Goal: Task Accomplishment & Management: Complete application form

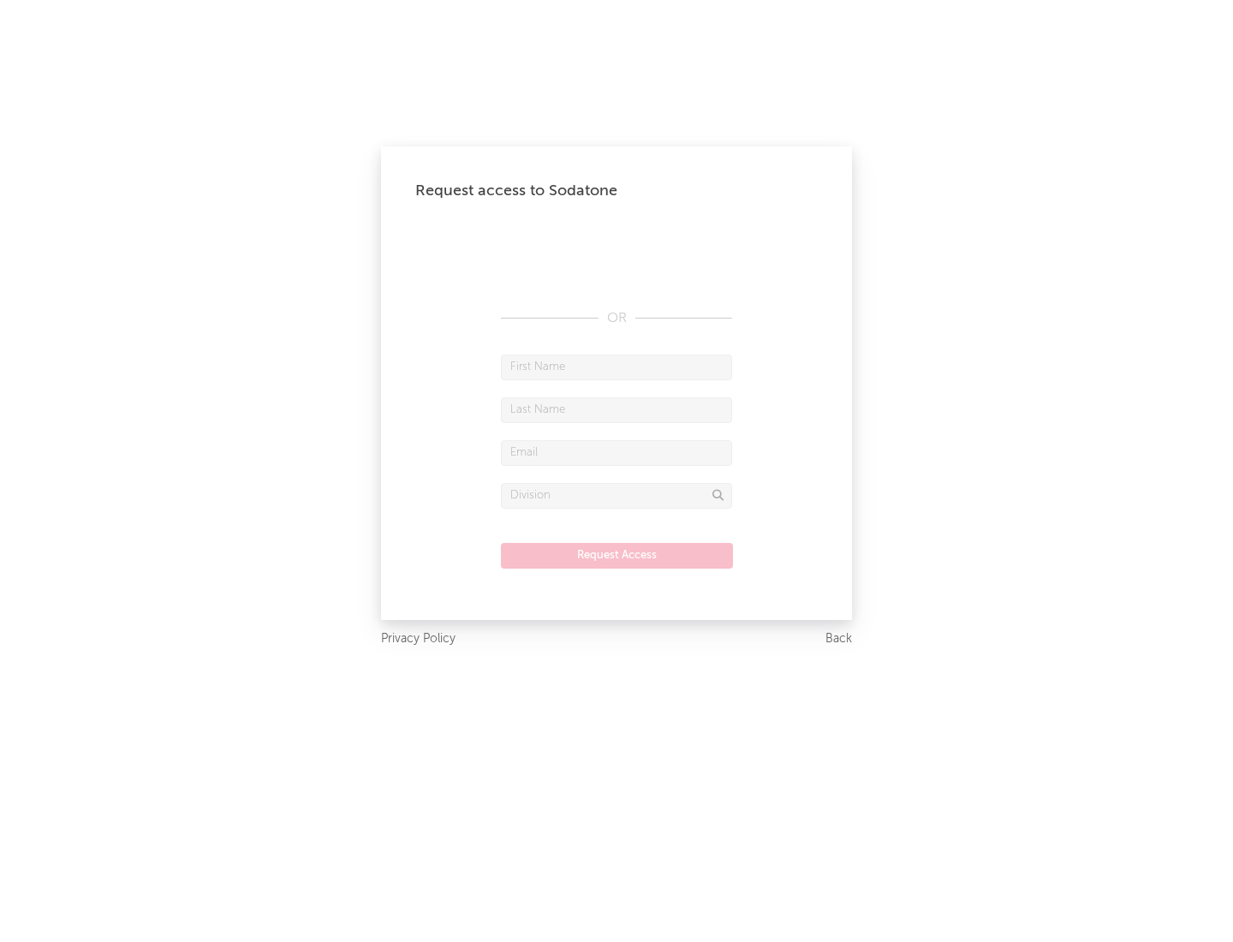
click at [616, 366] on input "text" at bounding box center [616, 367] width 231 height 26
type input "[PERSON_NAME]"
click at [616, 409] on input "text" at bounding box center [616, 410] width 231 height 26
type input "[PERSON_NAME]"
click at [616, 452] on input "text" at bounding box center [616, 453] width 231 height 26
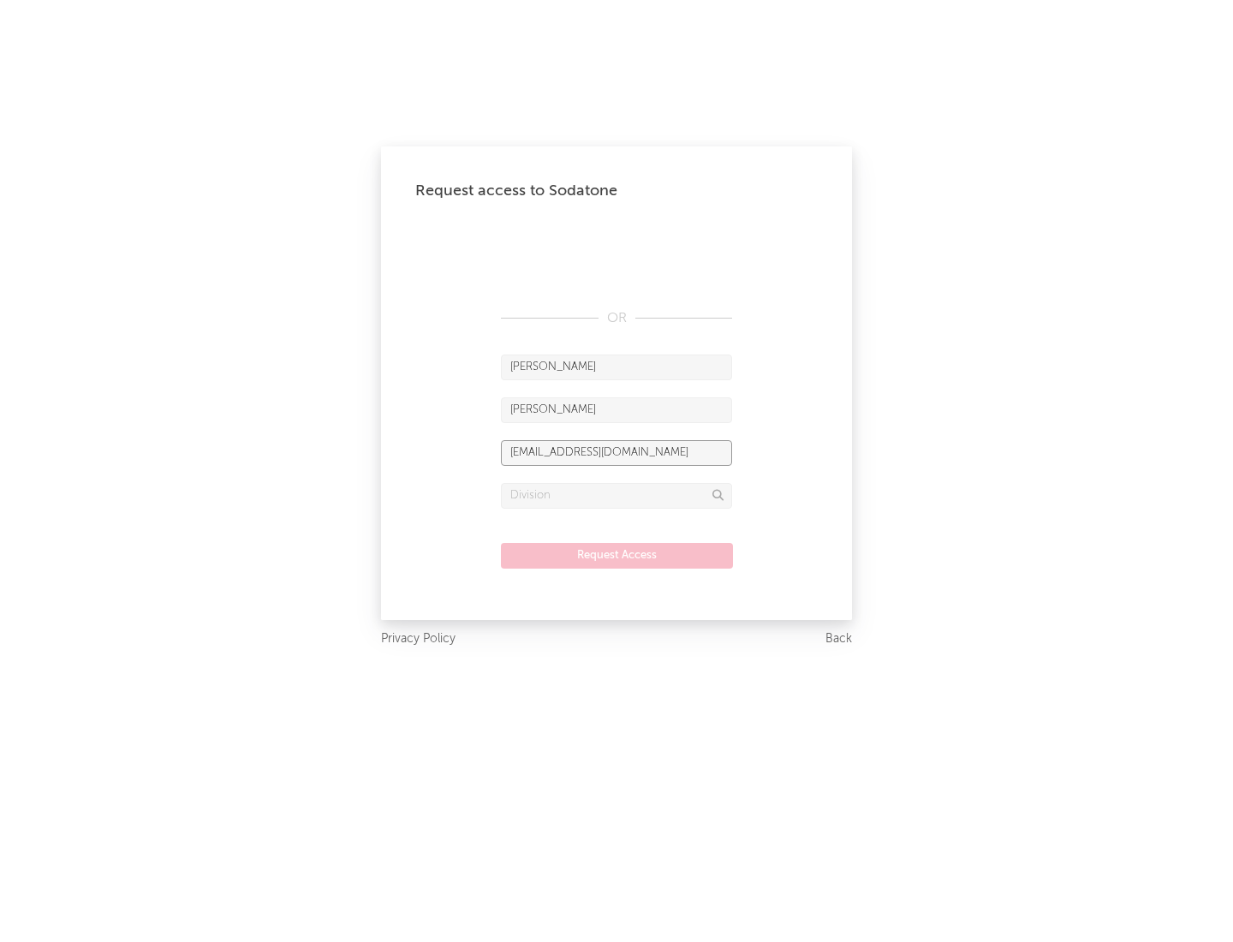
type input "[EMAIL_ADDRESS][DOMAIN_NAME]"
click at [616, 495] on input "text" at bounding box center [616, 496] width 231 height 26
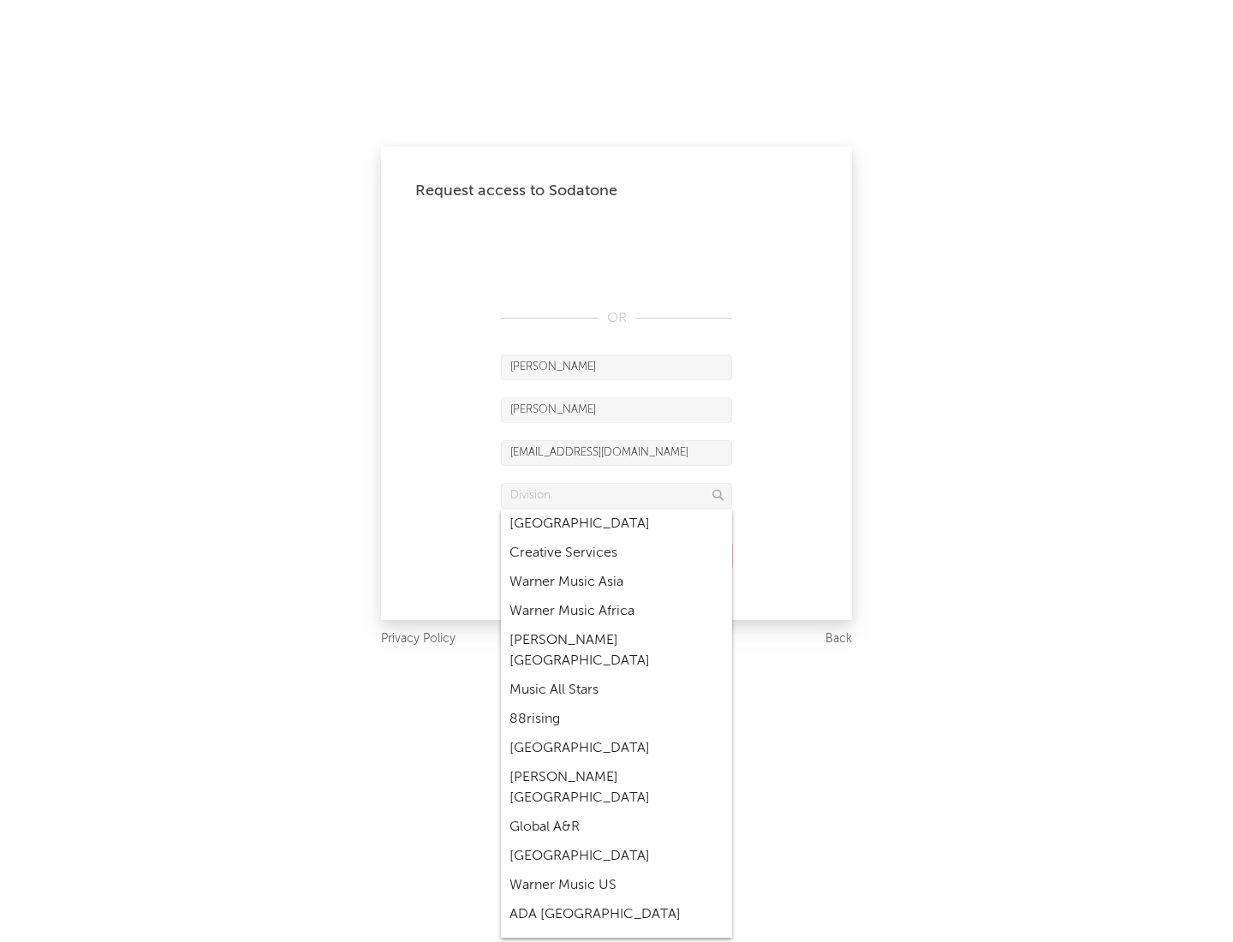
click at [616, 675] on div "Music All Stars" at bounding box center [616, 689] width 231 height 29
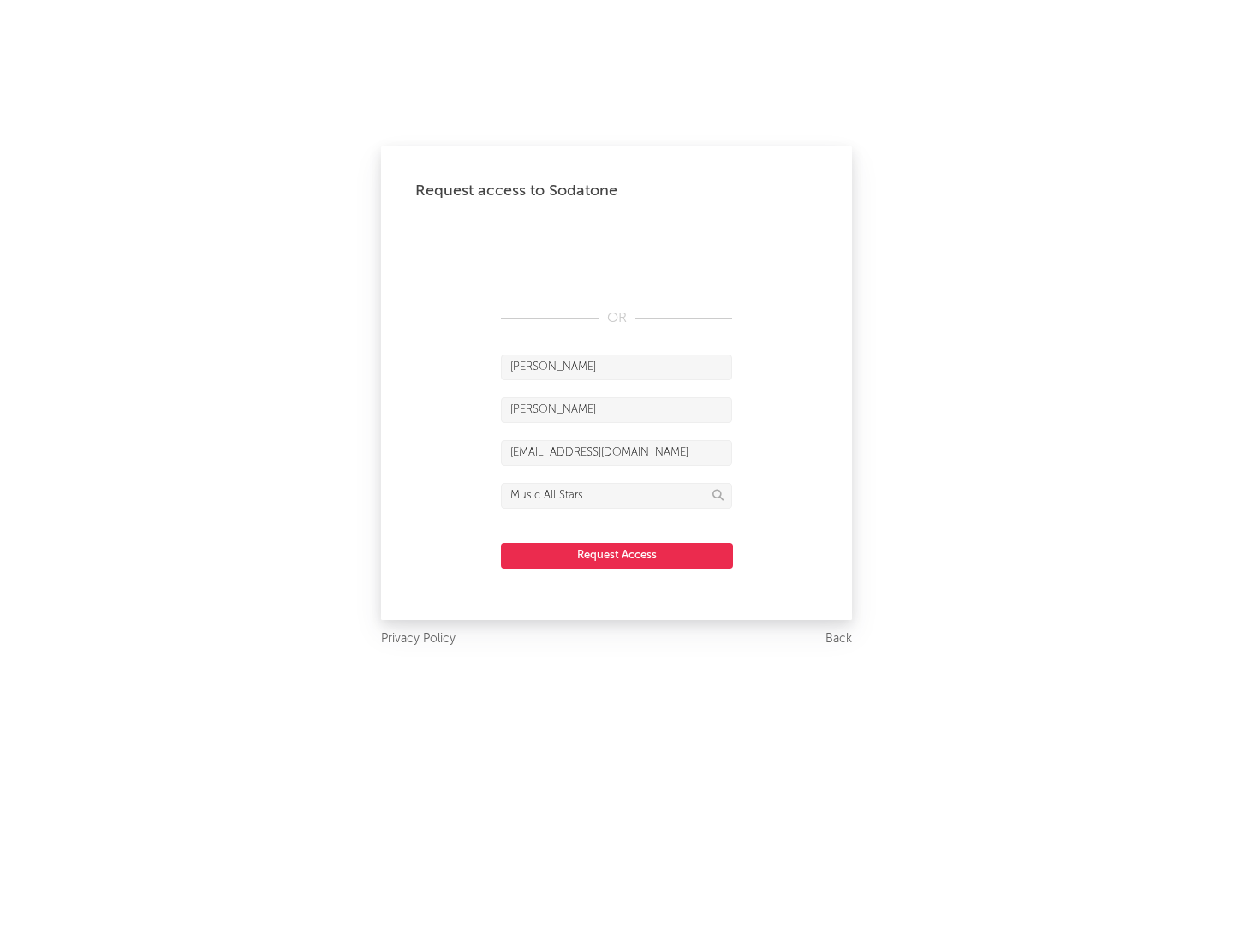
type input "Music All Stars"
click at [616, 555] on button "Request Access" at bounding box center [617, 556] width 232 height 26
